Goal: Obtain resource: Download file/media

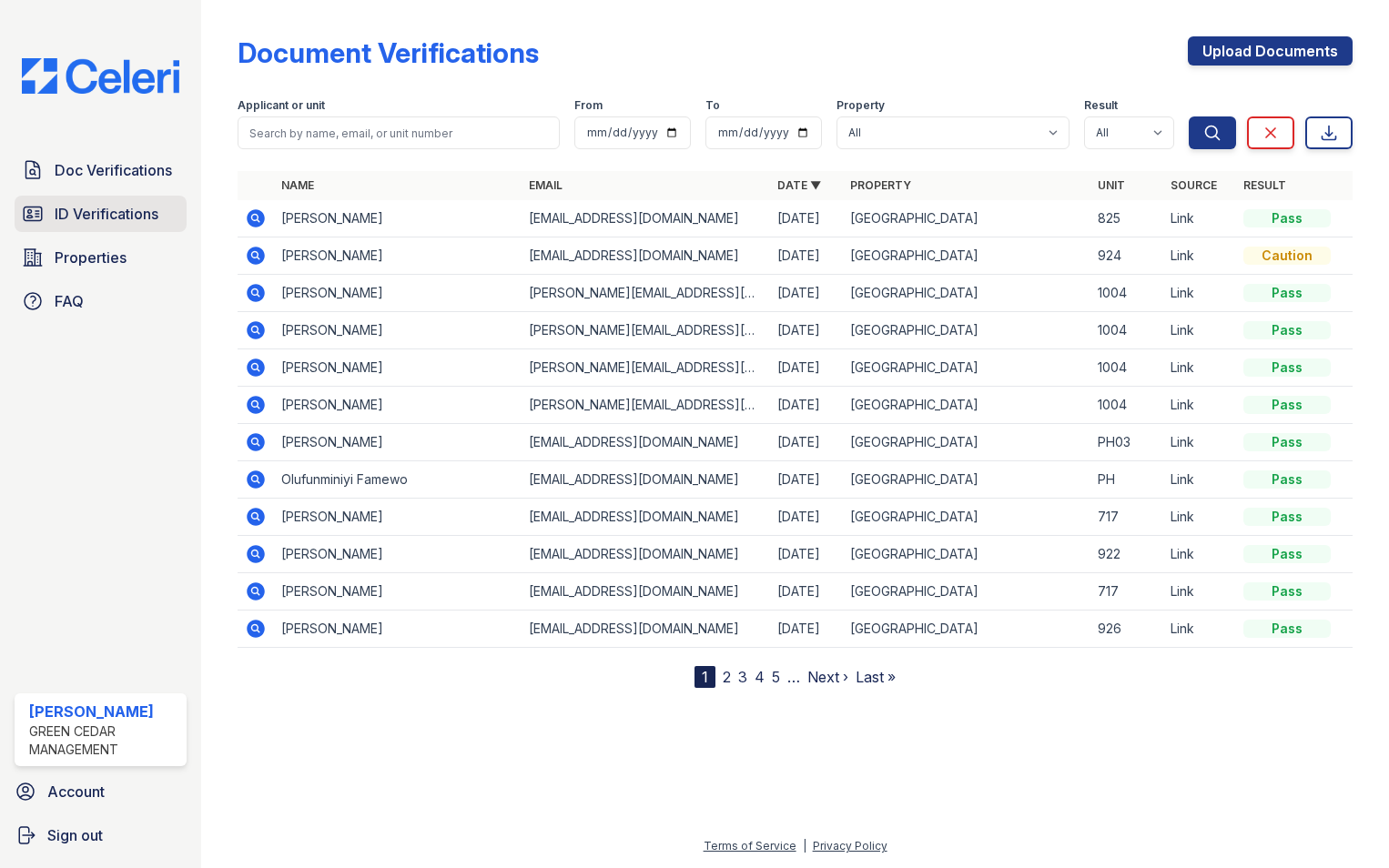
click at [116, 215] on span "ID Verifications" at bounding box center [106, 213] width 104 height 22
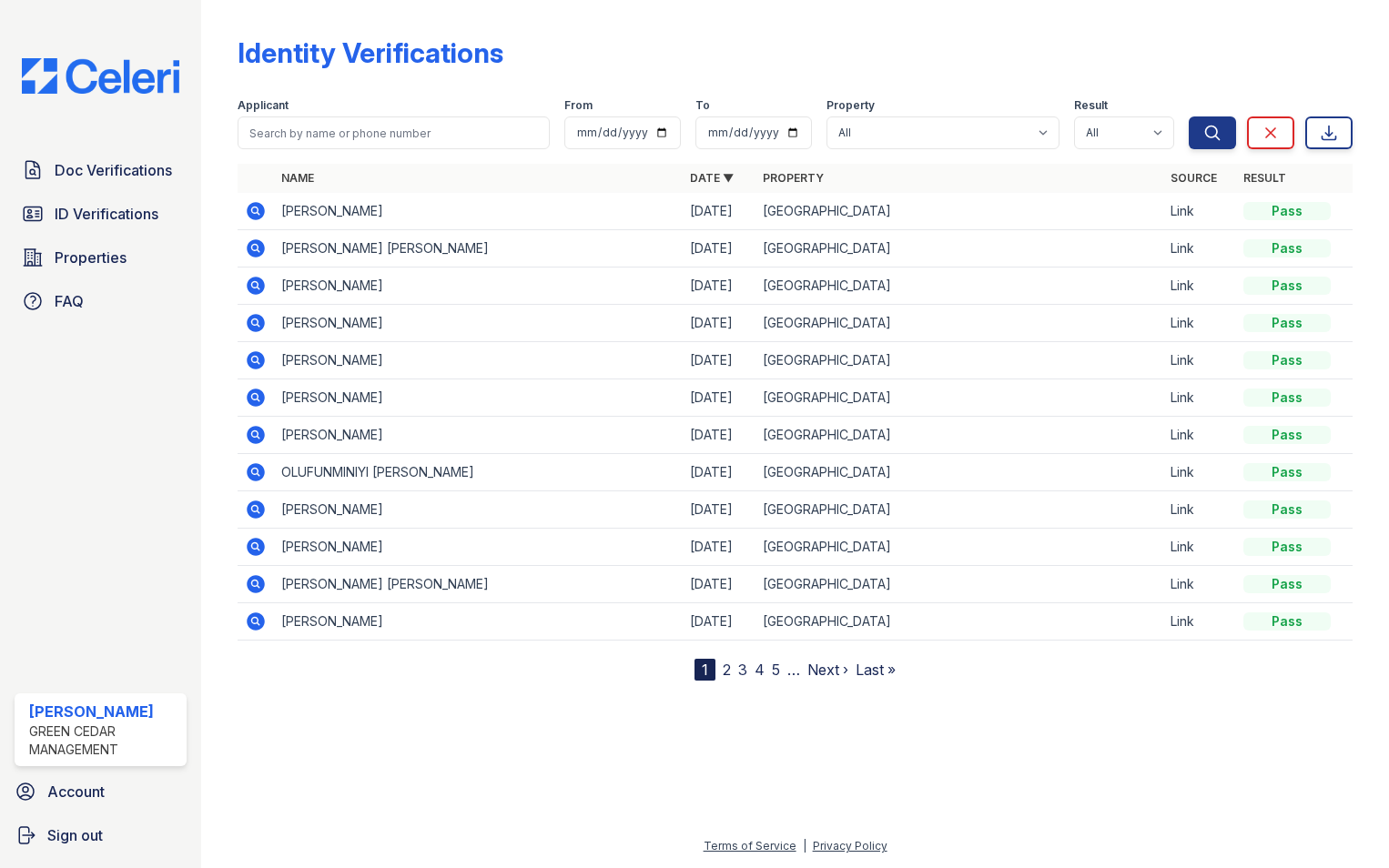
click at [253, 250] on icon at bounding box center [255, 249] width 22 height 22
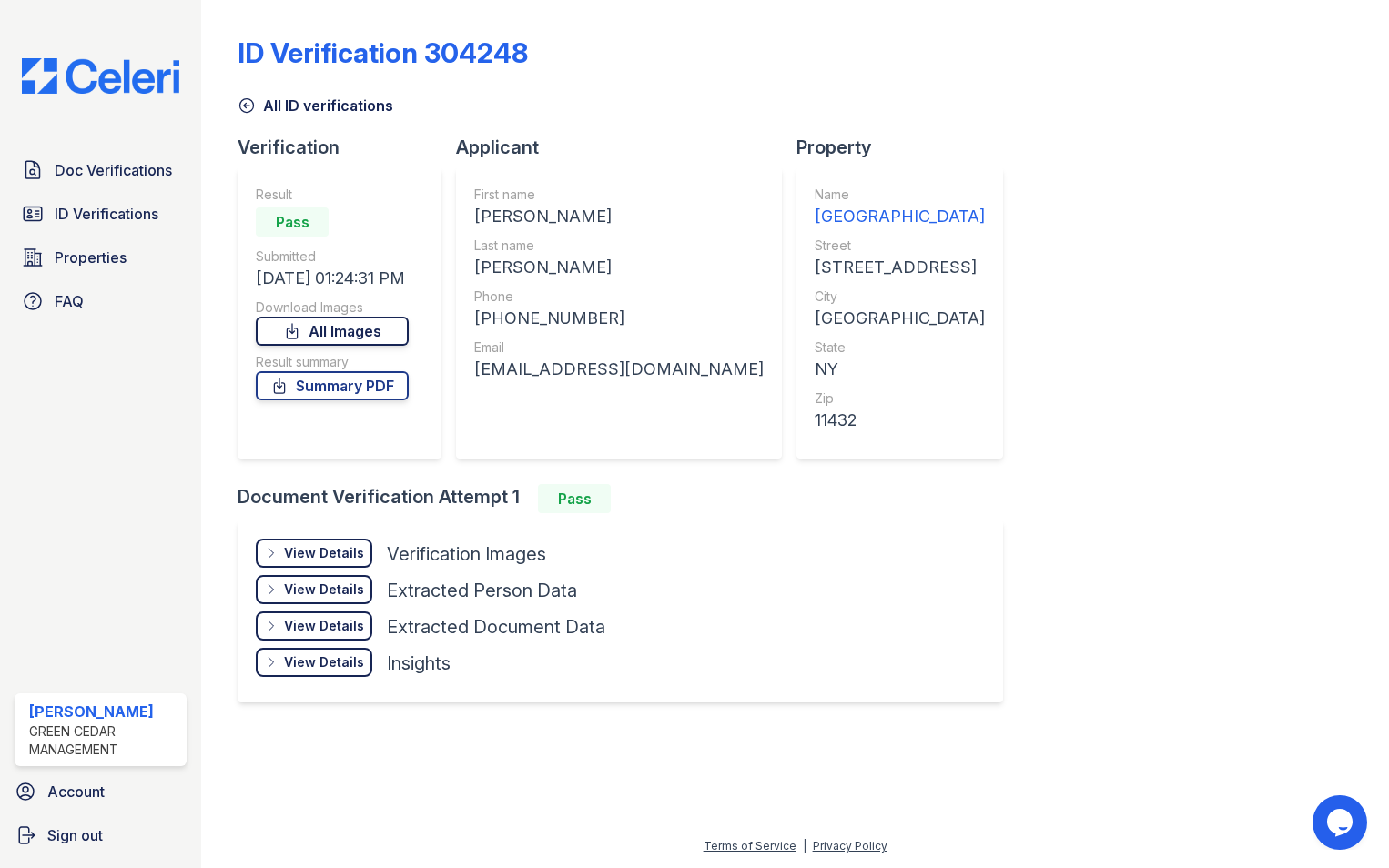
click at [325, 332] on link "All Images" at bounding box center [333, 331] width 153 height 29
click at [346, 387] on link "Summary PDF" at bounding box center [333, 385] width 153 height 29
